Goal: Download file/media

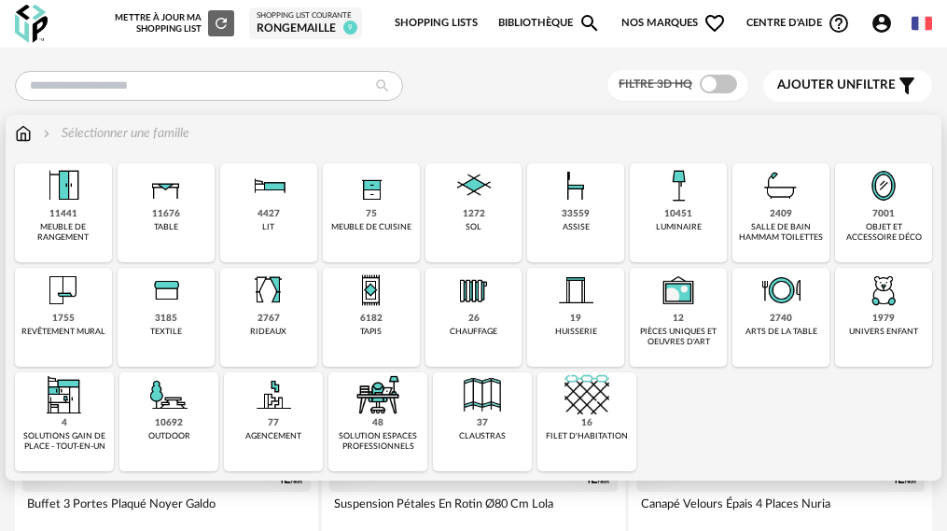
click at [562, 218] on div "33559" at bounding box center [576, 214] width 28 height 12
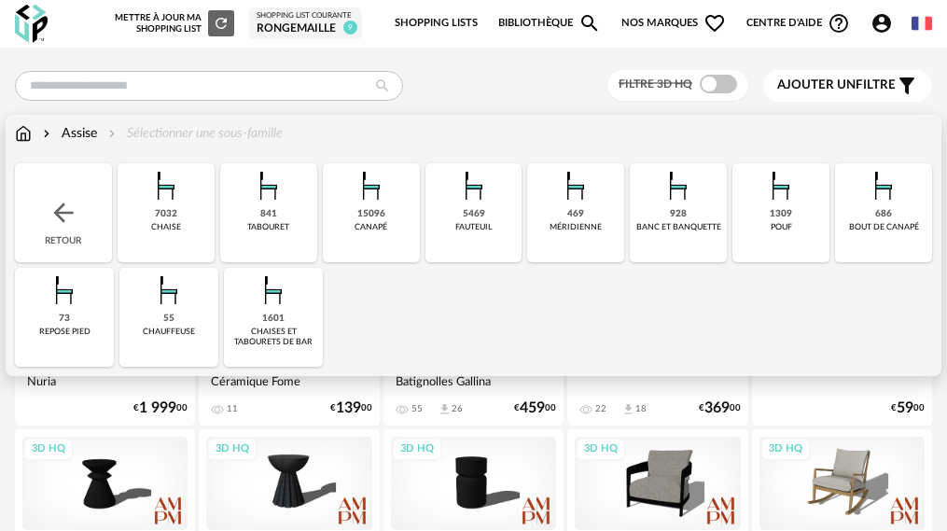
click at [463, 208] on div "5469" at bounding box center [474, 214] width 22 height 12
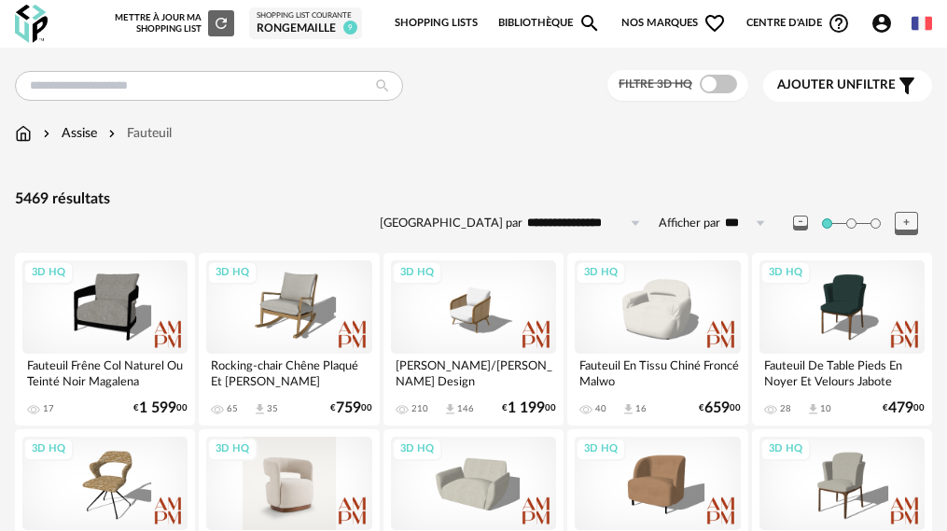
click at [296, 491] on div "3D HQ" at bounding box center [288, 483] width 165 height 93
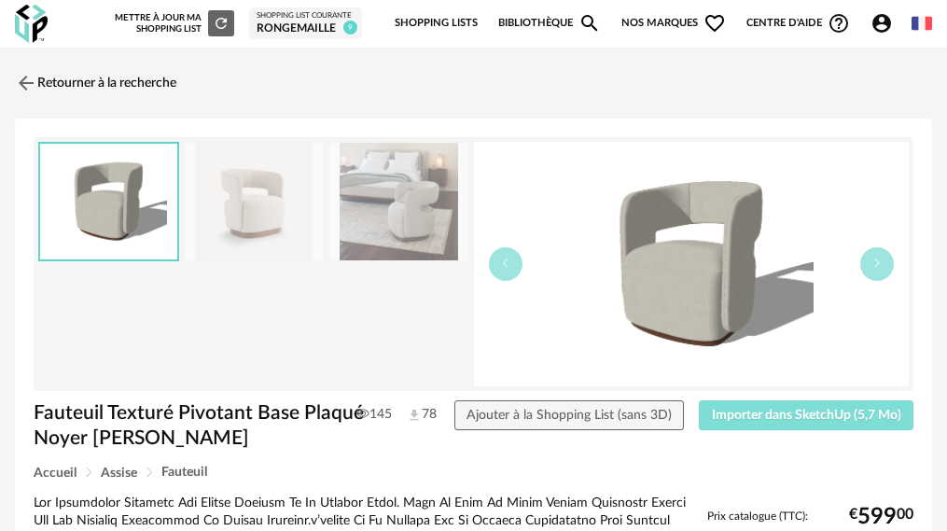
click at [780, 404] on button "Importer dans SketchUp (5,7 Mo)" at bounding box center [806, 415] width 215 height 30
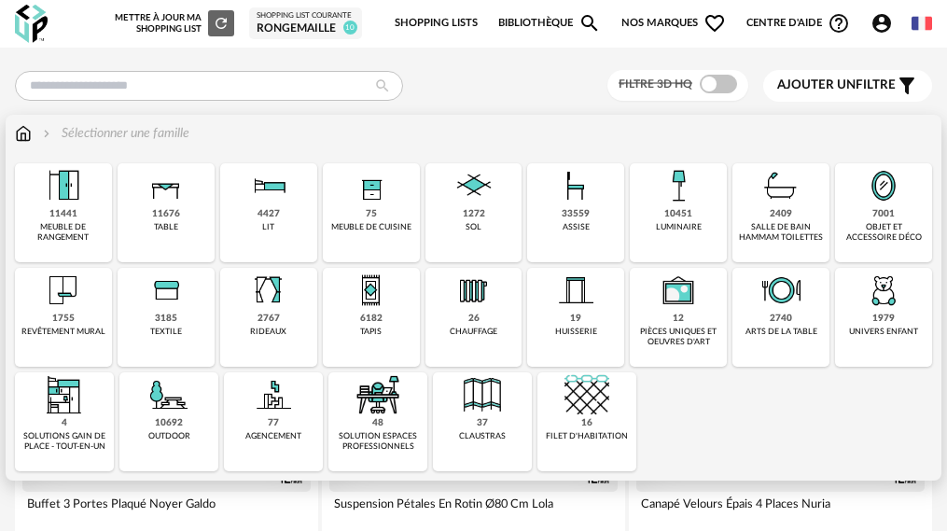
click at [872, 218] on div "7001" at bounding box center [883, 214] width 22 height 12
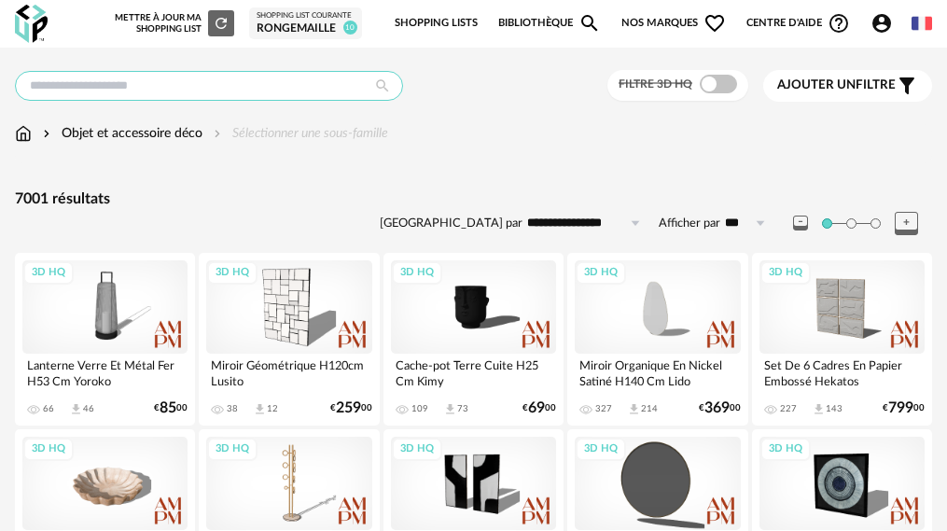
click at [202, 100] on input "text" at bounding box center [209, 86] width 388 height 30
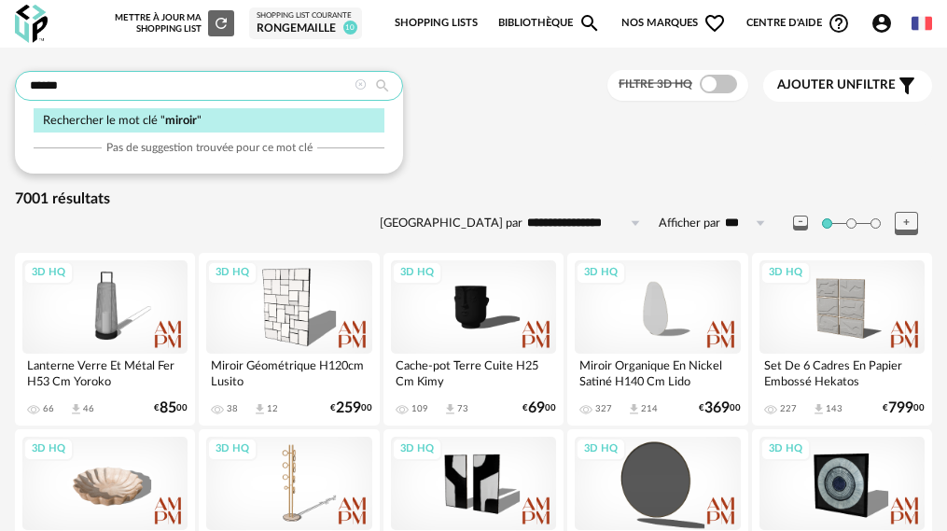
type input "******"
type input "**********"
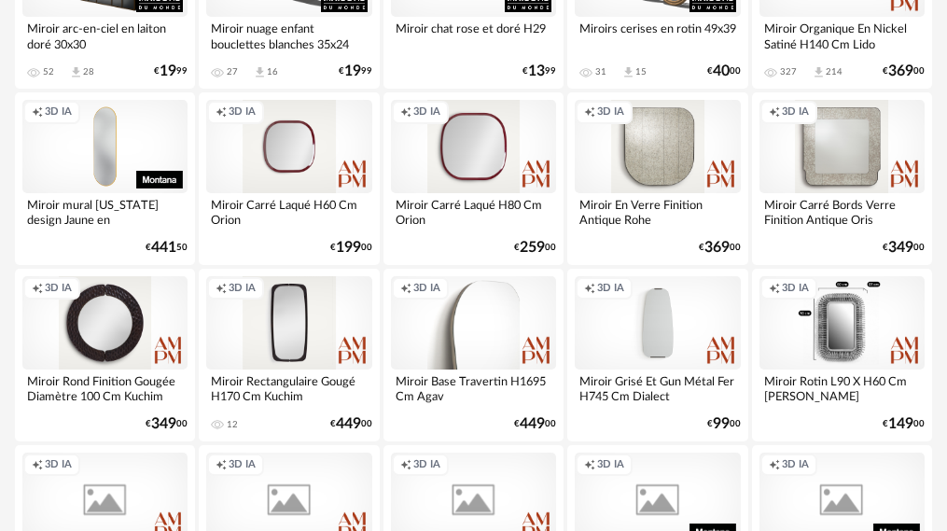
scroll to position [373, 0]
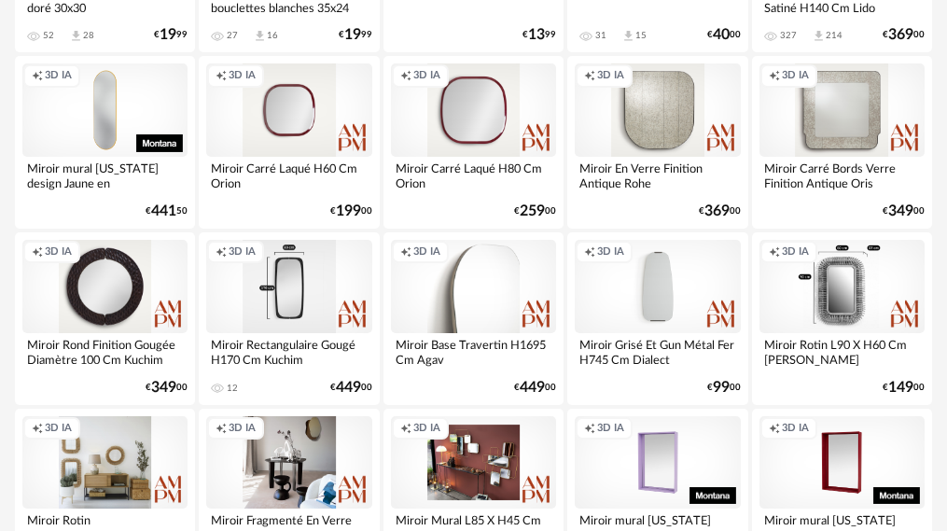
click at [264, 309] on div "Creation icon 3D IA" at bounding box center [288, 286] width 165 height 93
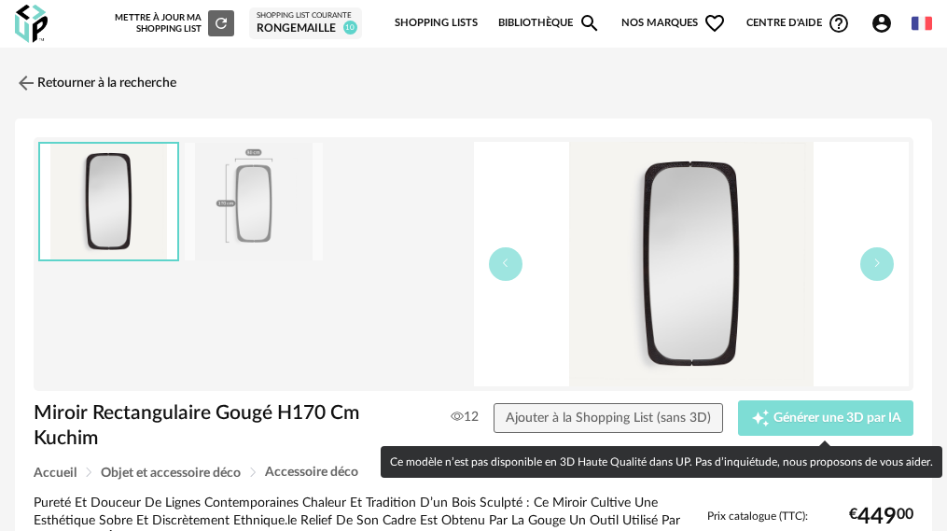
click at [826, 416] on span "Générer une 3D par IA" at bounding box center [837, 417] width 128 height 13
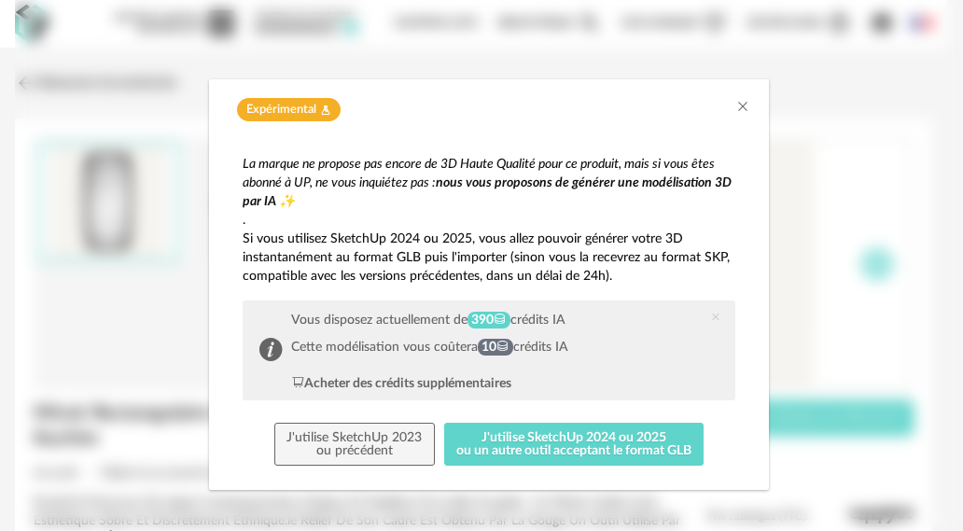
click at [727, 93] on div "Expérimental Flask icon" at bounding box center [489, 104] width 560 height 51
click at [737, 108] on icon "Close" at bounding box center [742, 106] width 15 height 15
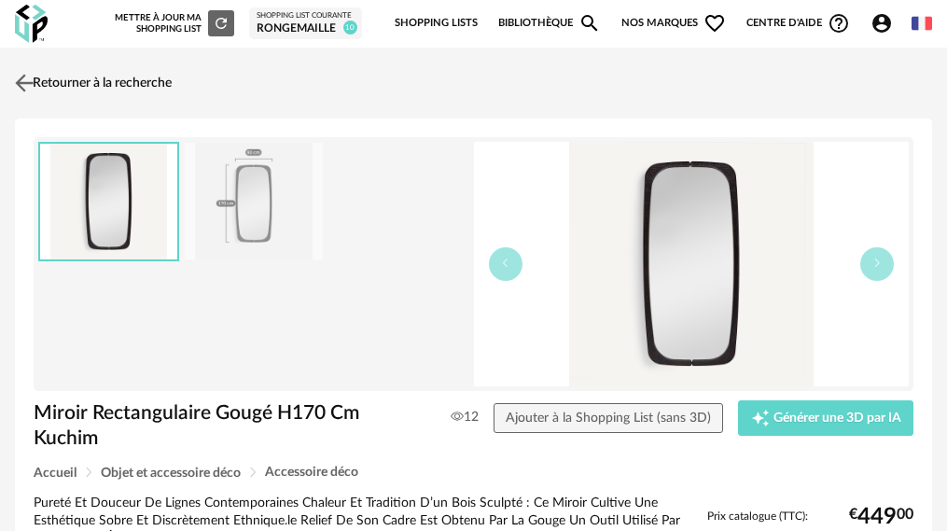
click at [19, 88] on img at bounding box center [24, 82] width 27 height 27
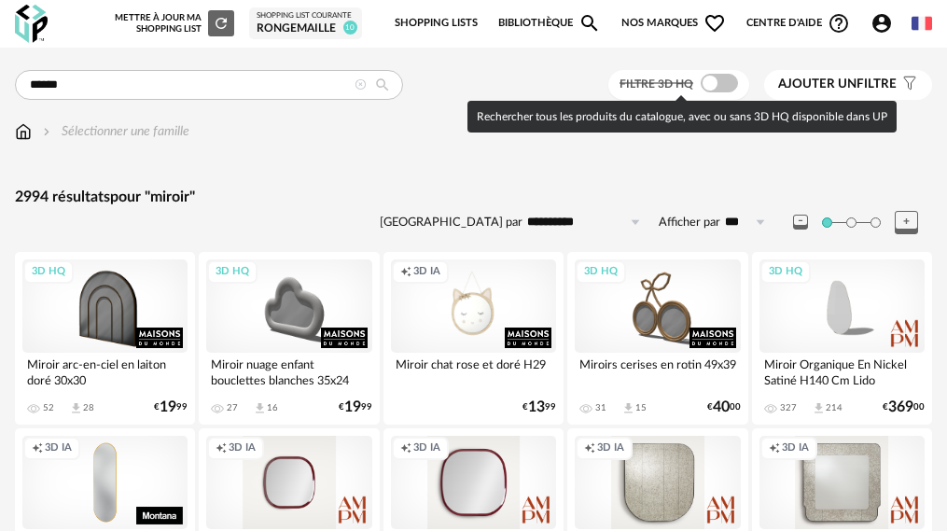
click at [733, 80] on span at bounding box center [719, 83] width 37 height 19
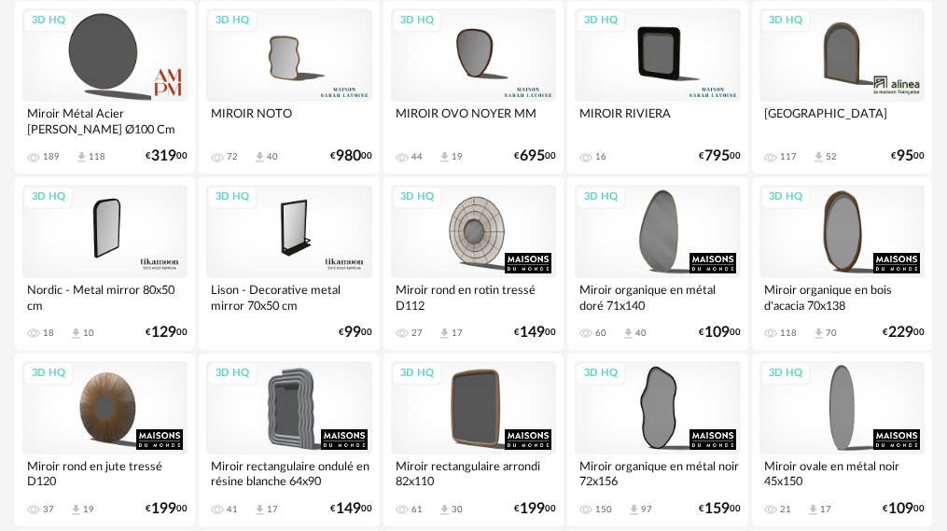
scroll to position [1120, 0]
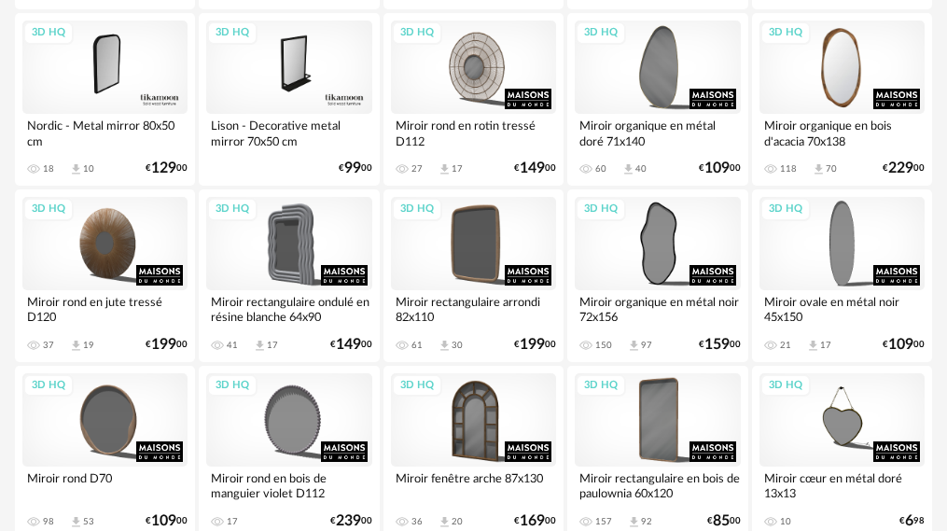
click at [832, 70] on div "3D HQ" at bounding box center [841, 67] width 165 height 93
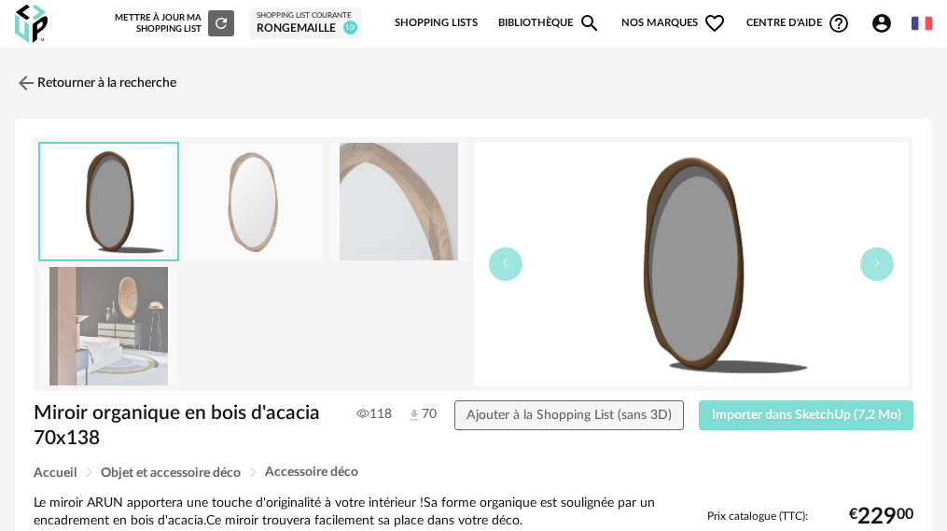
click at [766, 415] on span "Importer dans SketchUp (7,2 Mo)" at bounding box center [806, 415] width 189 height 13
